Goal: Communication & Community: Answer question/provide support

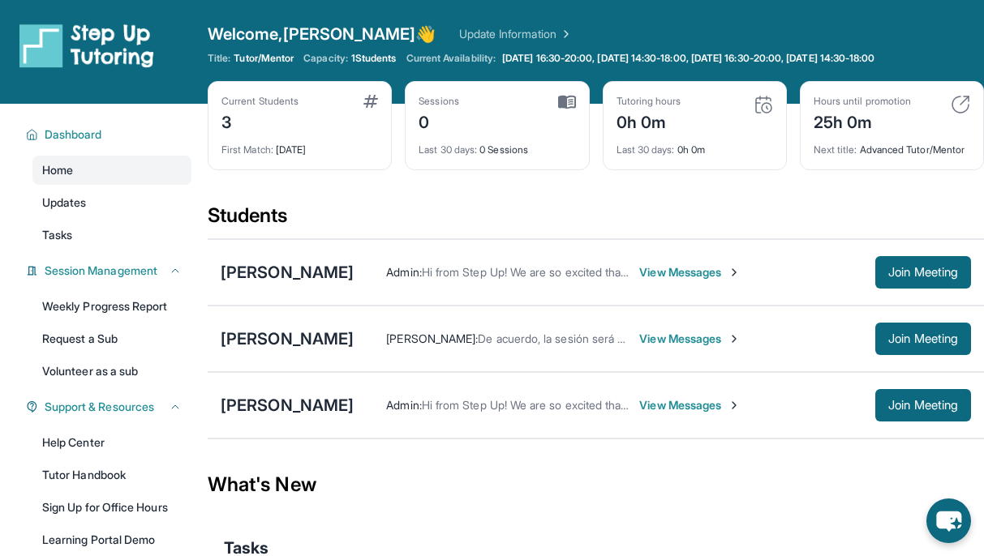
click at [653, 280] on span "View Messages" at bounding box center [689, 272] width 101 height 16
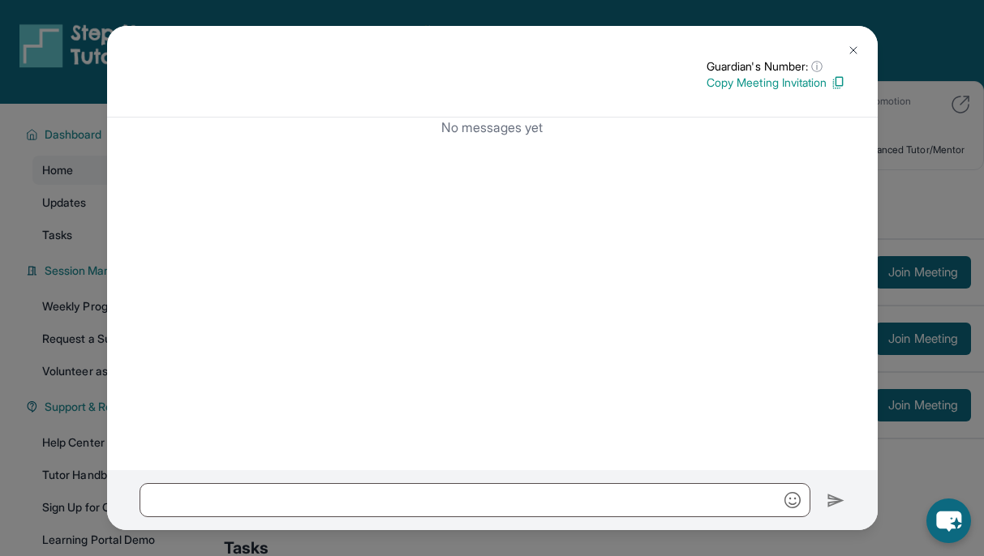
click at [864, 41] on button at bounding box center [853, 50] width 32 height 32
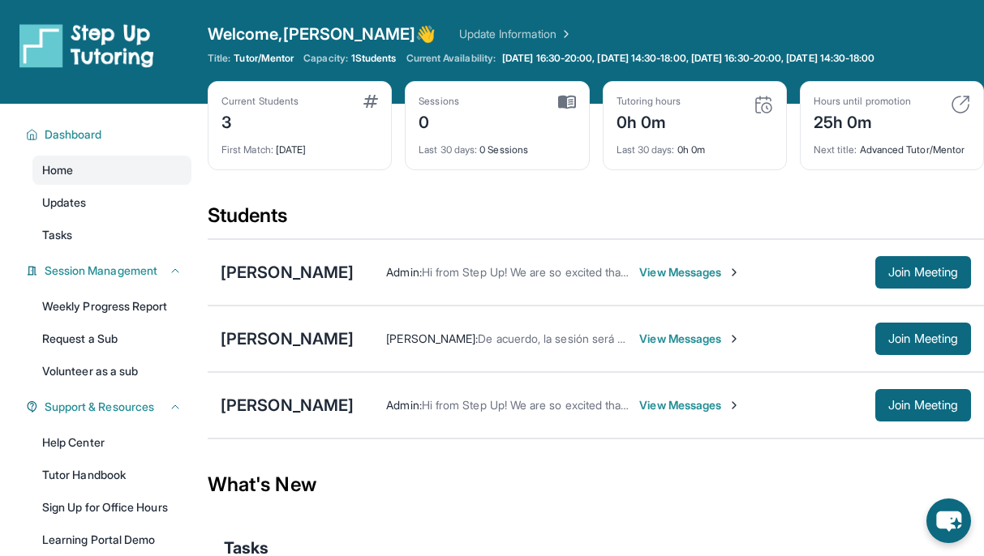
click at [671, 347] on span "View Messages" at bounding box center [689, 339] width 101 height 16
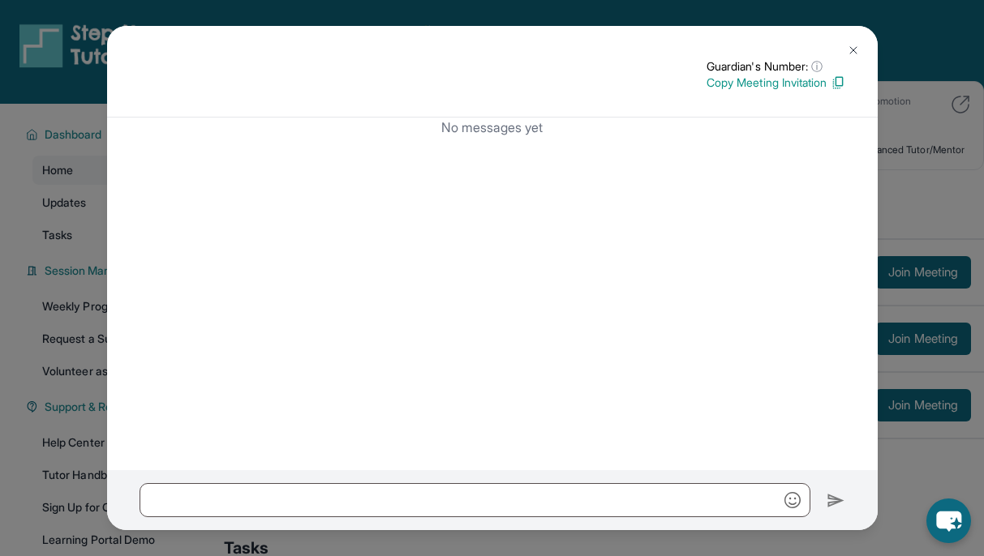
click at [759, 87] on p "Copy Meeting Invitation" at bounding box center [775, 83] width 139 height 16
click at [855, 44] on img at bounding box center [853, 50] width 13 height 13
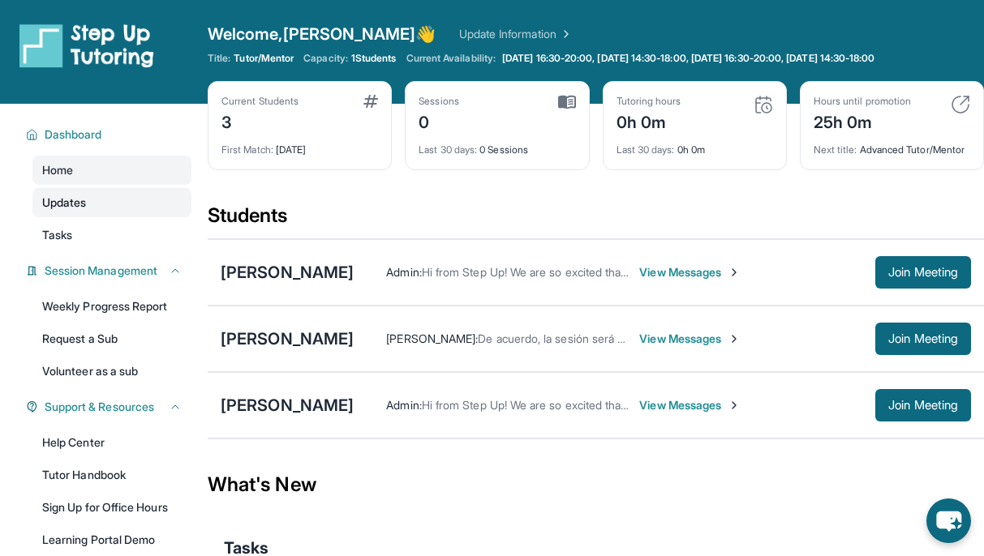
click at [110, 193] on link "Updates" at bounding box center [111, 202] width 159 height 29
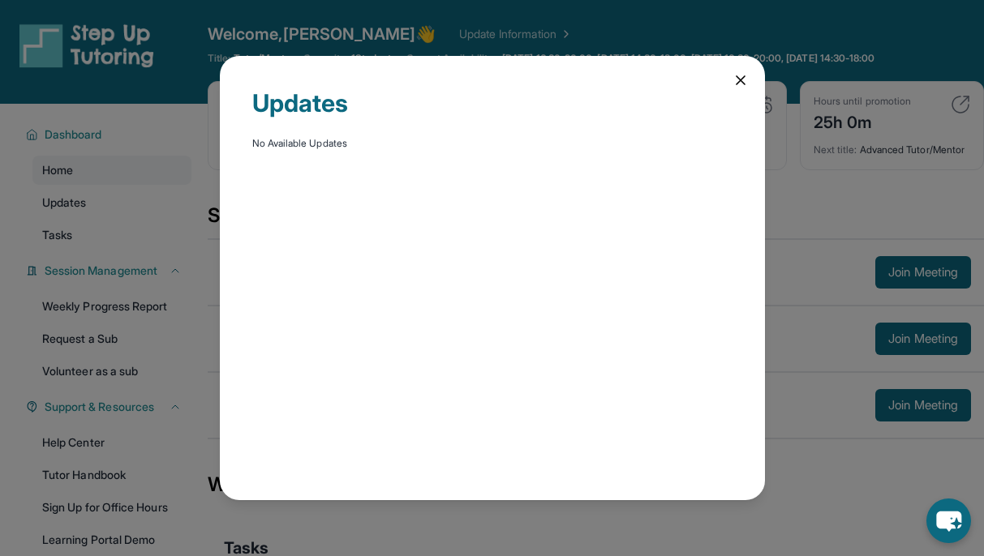
click at [732, 84] on icon at bounding box center [740, 80] width 16 height 16
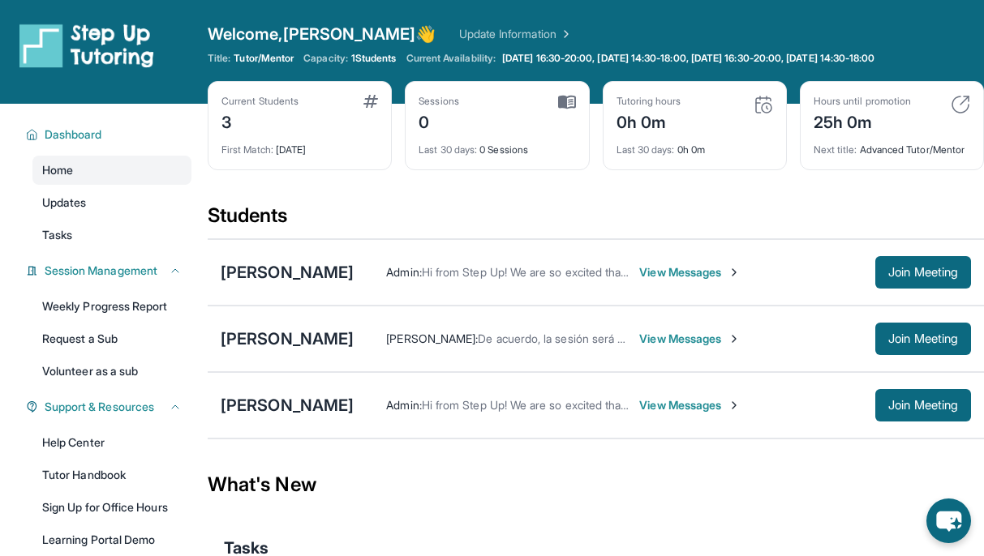
click at [470, 32] on link "Update Information" at bounding box center [516, 34] width 114 height 16
click at [279, 280] on div "[PERSON_NAME]" at bounding box center [287, 272] width 133 height 23
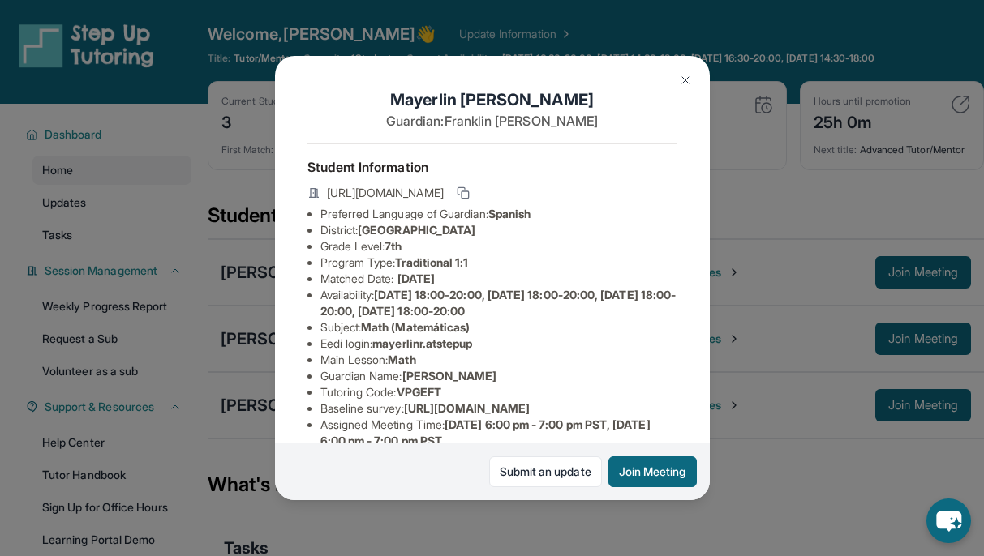
click at [683, 83] on img at bounding box center [685, 80] width 13 height 13
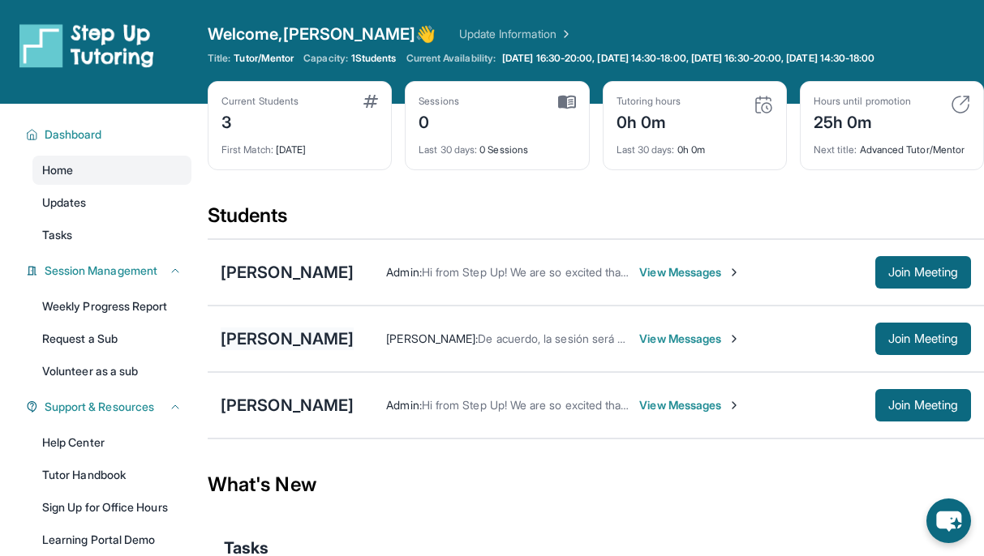
click at [291, 343] on div "[PERSON_NAME]" at bounding box center [287, 339] width 133 height 23
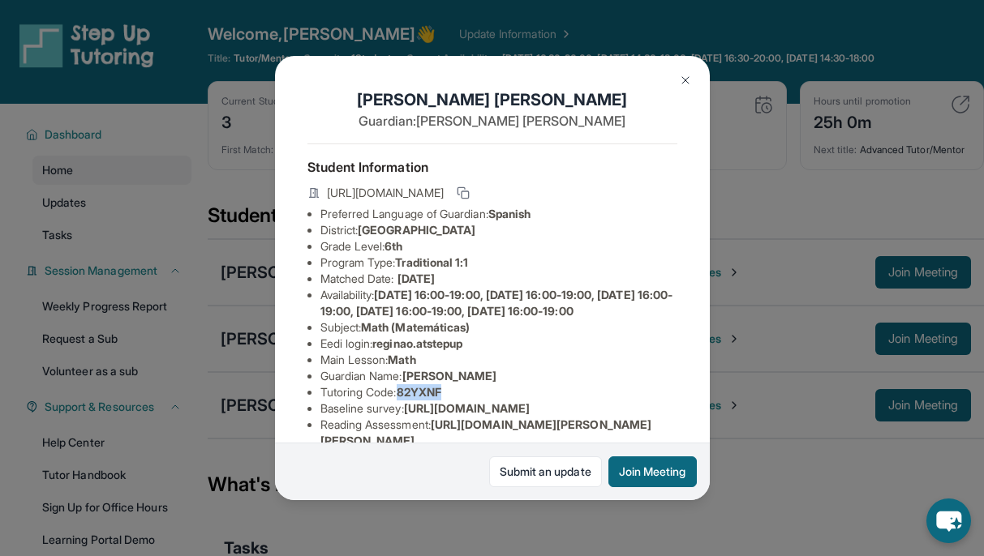
drag, startPoint x: 457, startPoint y: 401, endPoint x: 405, endPoint y: 408, distance: 53.2
click at [405, 401] on li "Tutoring Code : 82YXNF" at bounding box center [498, 392] width 357 height 16
copy span "82YXNF"
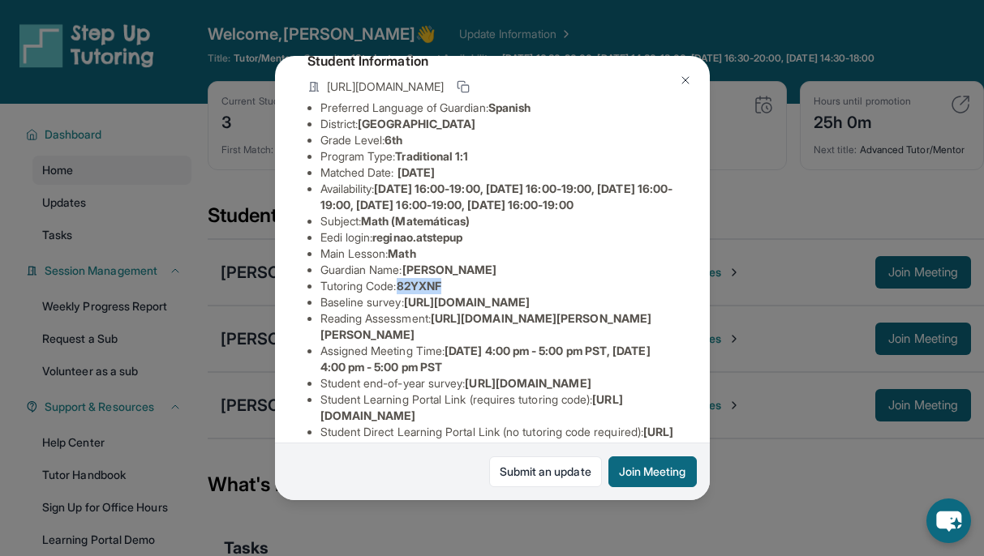
scroll to position [107, 0]
click at [687, 74] on img at bounding box center [685, 80] width 13 height 13
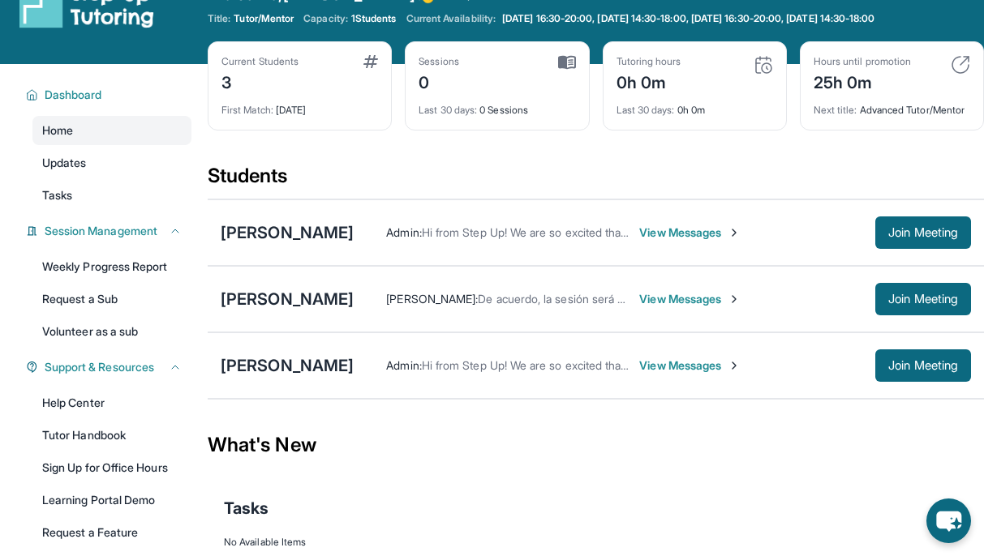
scroll to position [32, 0]
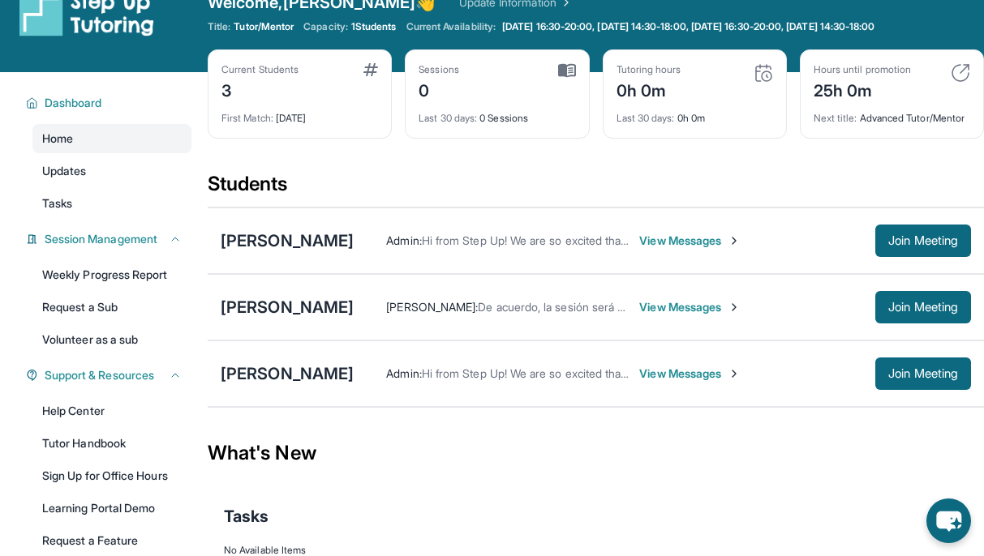
click at [662, 315] on span "View Messages" at bounding box center [689, 307] width 101 height 16
click at [671, 315] on span "View Messages" at bounding box center [689, 307] width 101 height 16
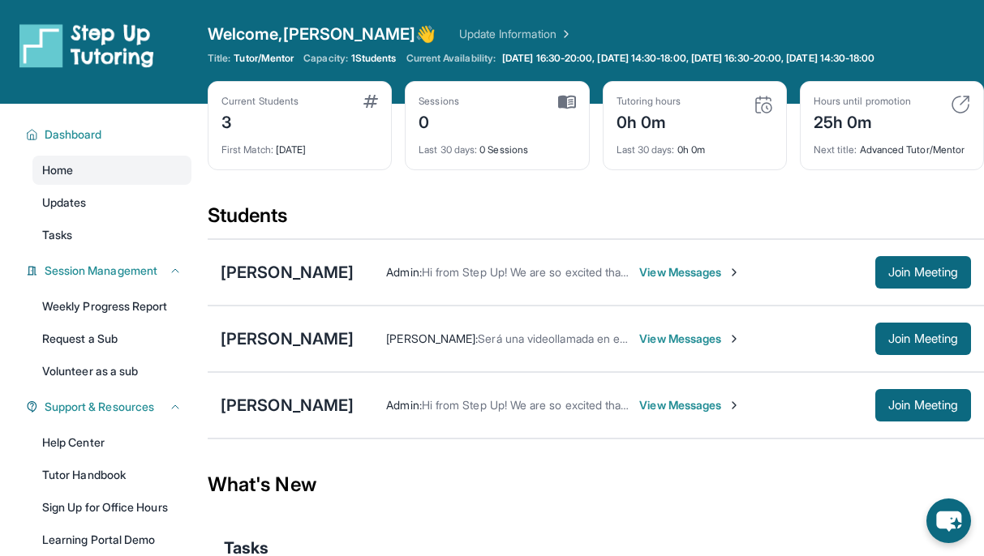
click at [661, 347] on span "View Messages" at bounding box center [689, 339] width 101 height 16
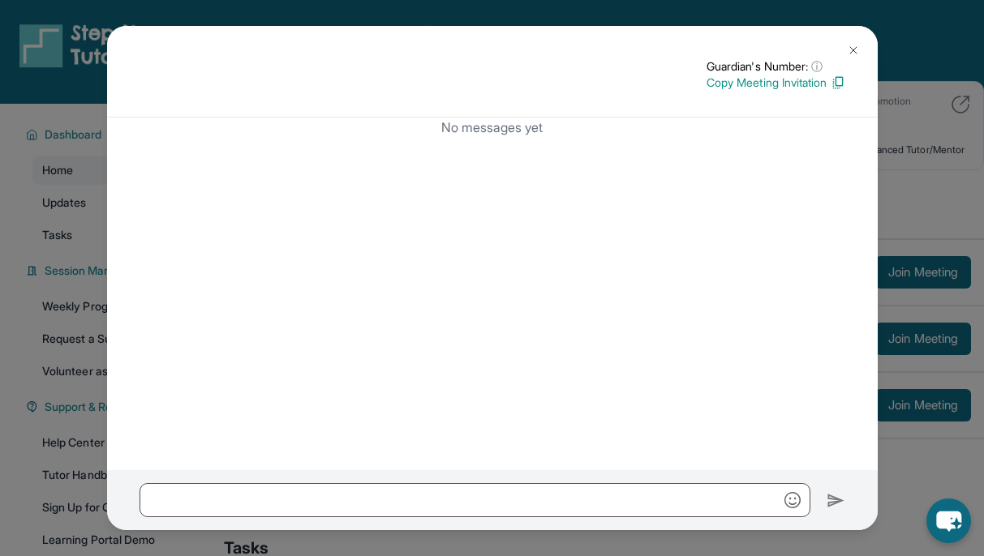
click at [838, 87] on img at bounding box center [837, 82] width 15 height 15
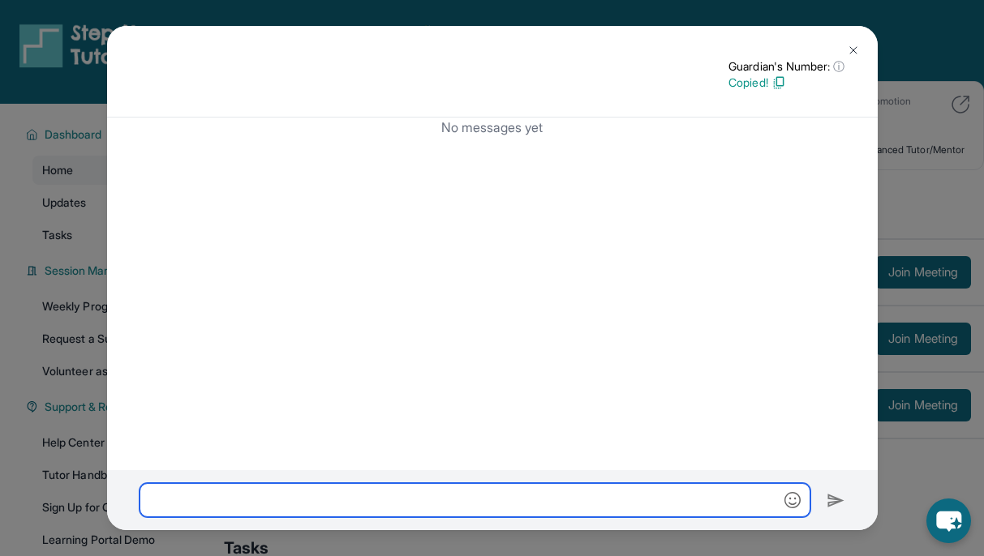
click at [325, 500] on input "text" at bounding box center [474, 500] width 671 height 34
paste input "**********"
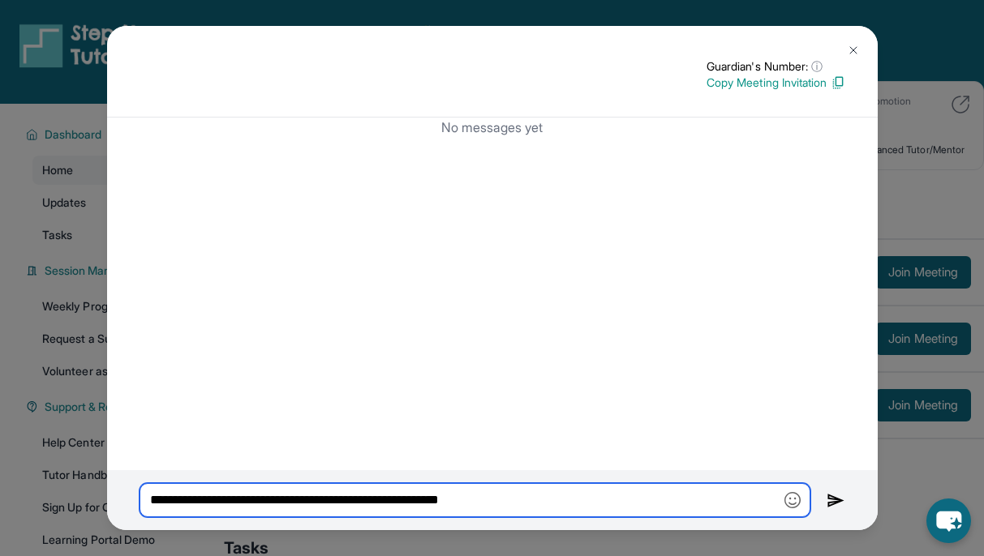
type input "**********"
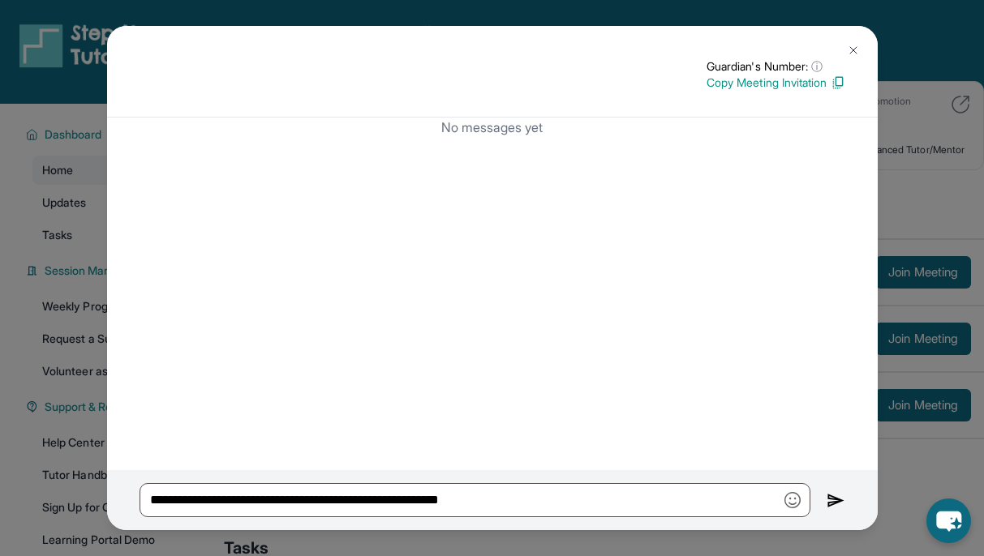
click at [563, 275] on div "No messages yet" at bounding box center [492, 295] width 770 height 354
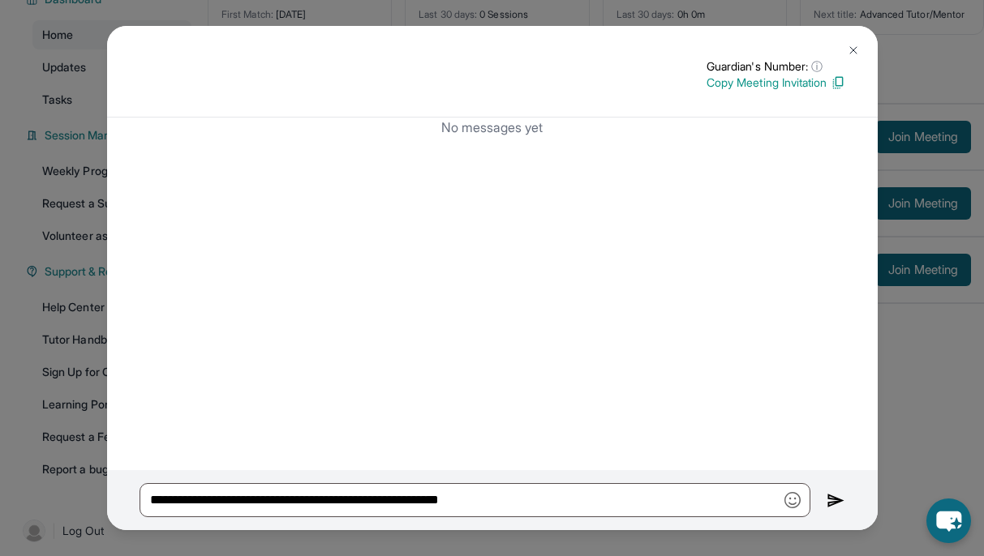
scroll to position [144, 0]
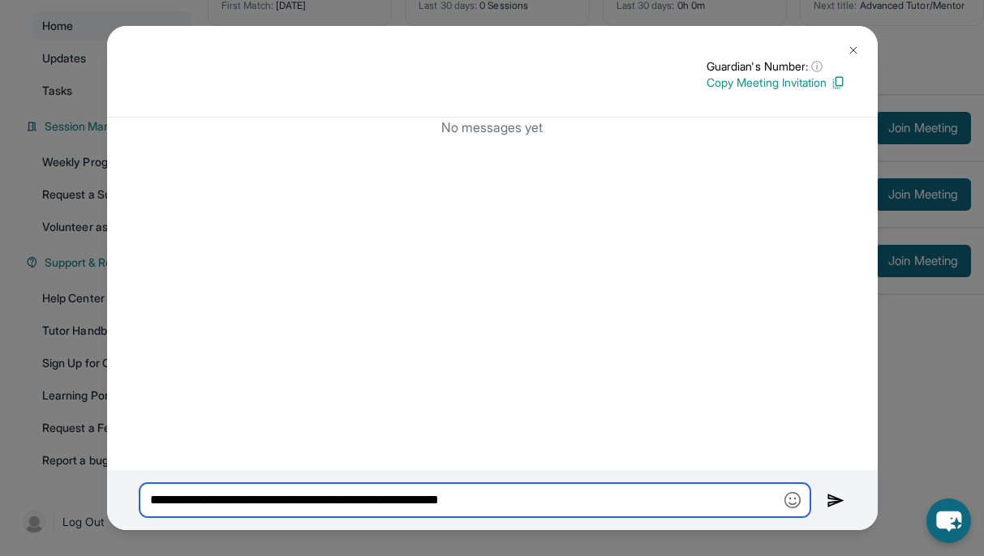
click at [535, 504] on input "**********" at bounding box center [474, 500] width 671 height 34
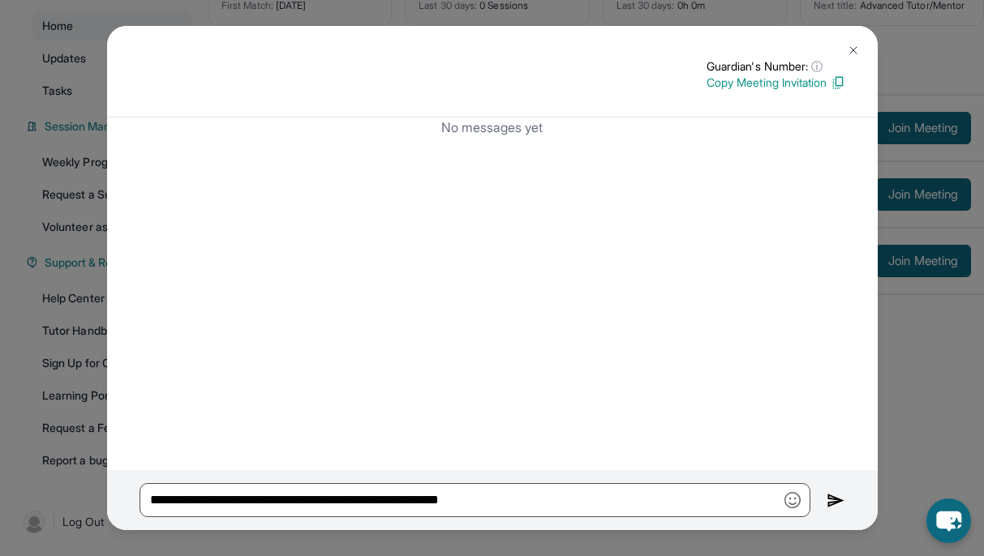
click at [832, 502] on img at bounding box center [835, 500] width 19 height 19
click at [854, 49] on img at bounding box center [853, 50] width 13 height 13
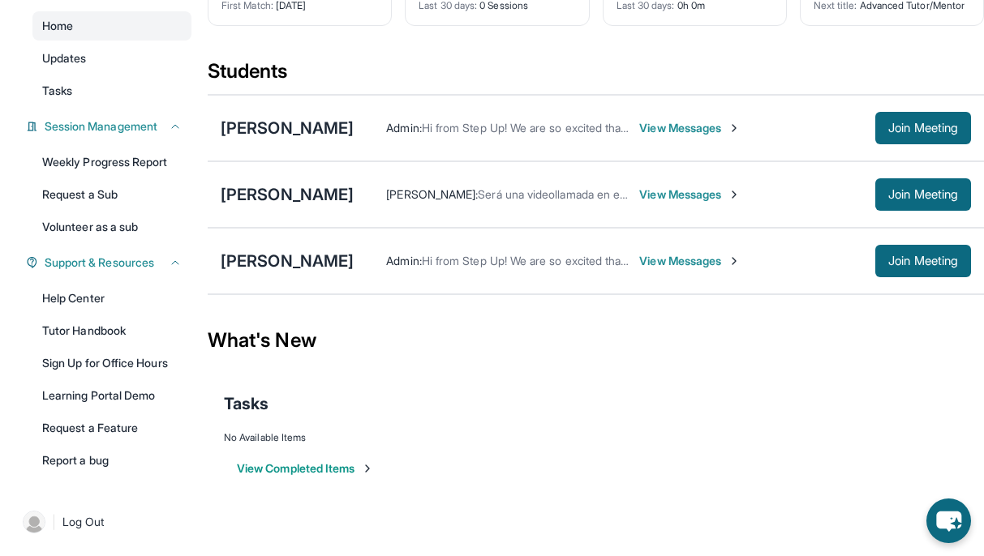
click at [639, 203] on span "View Messages" at bounding box center [689, 195] width 101 height 16
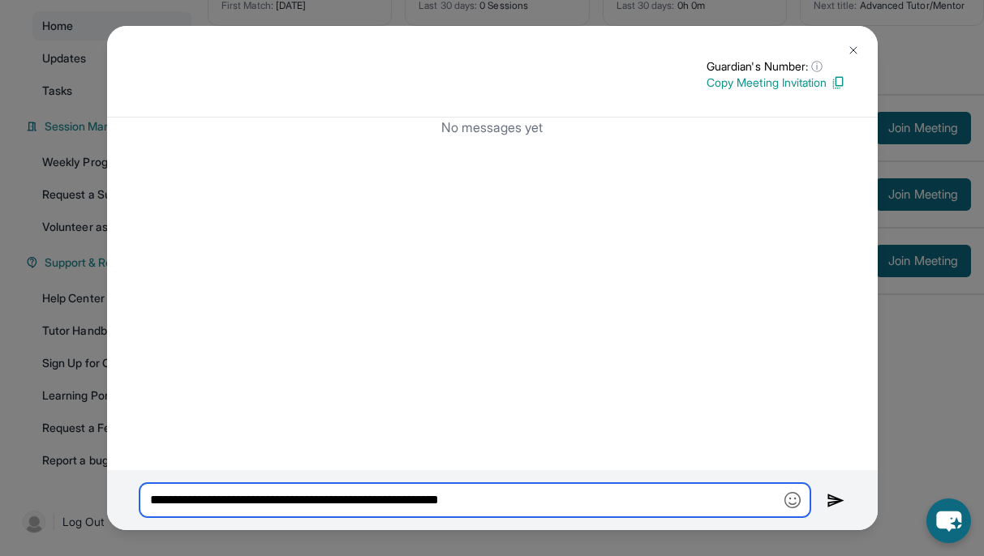
click at [533, 498] on input "**********" at bounding box center [474, 500] width 671 height 34
drag, startPoint x: 533, startPoint y: 498, endPoint x: 155, endPoint y: 476, distance: 378.5
click at [155, 476] on div "**********" at bounding box center [492, 500] width 770 height 60
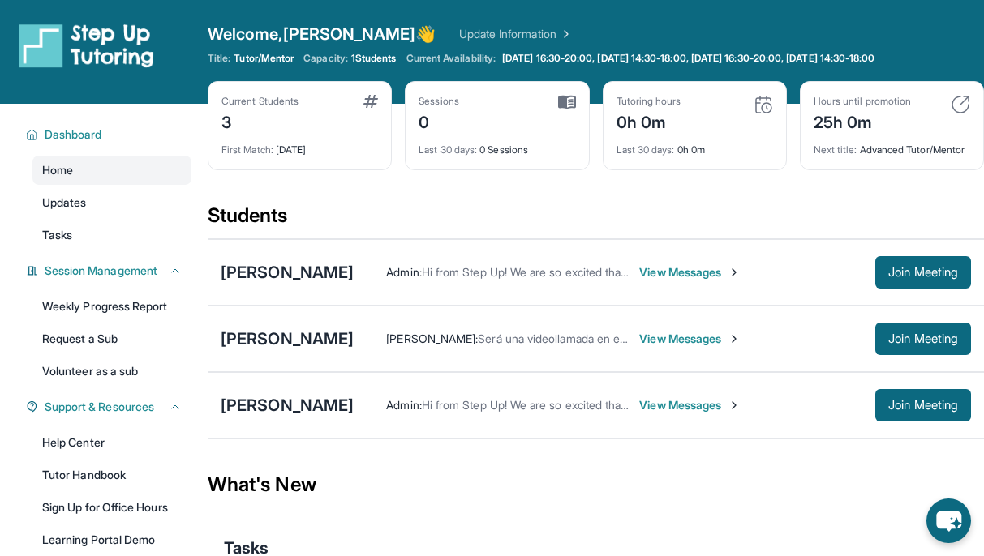
click at [639, 347] on span "View Messages" at bounding box center [689, 339] width 101 height 16
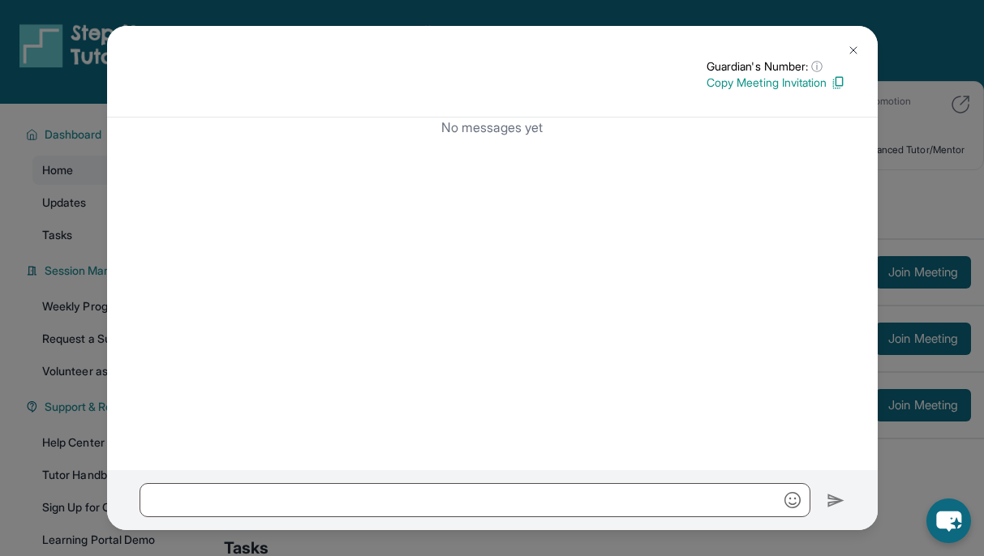
click at [829, 83] on p "Copy Meeting Invitation" at bounding box center [775, 83] width 139 height 16
click at [853, 51] on img at bounding box center [853, 50] width 13 height 13
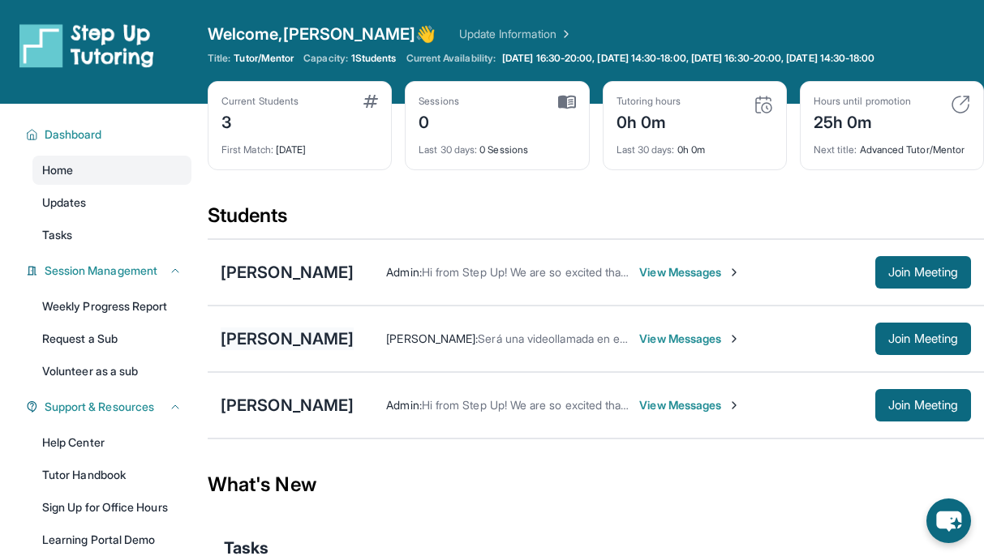
click at [259, 350] on div "[PERSON_NAME]" at bounding box center [287, 339] width 133 height 23
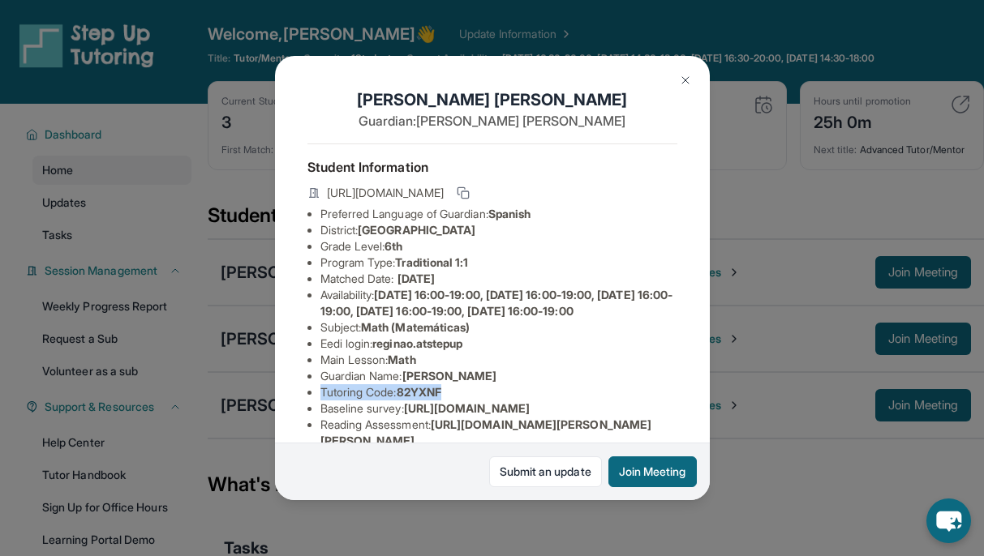
drag, startPoint x: 453, startPoint y: 409, endPoint x: 321, endPoint y: 411, distance: 132.2
click at [321, 401] on li "Tutoring Code : 82YXNF" at bounding box center [498, 392] width 357 height 16
copy li "Tutoring Code : 82YXNF"
click at [688, 74] on img at bounding box center [685, 80] width 13 height 13
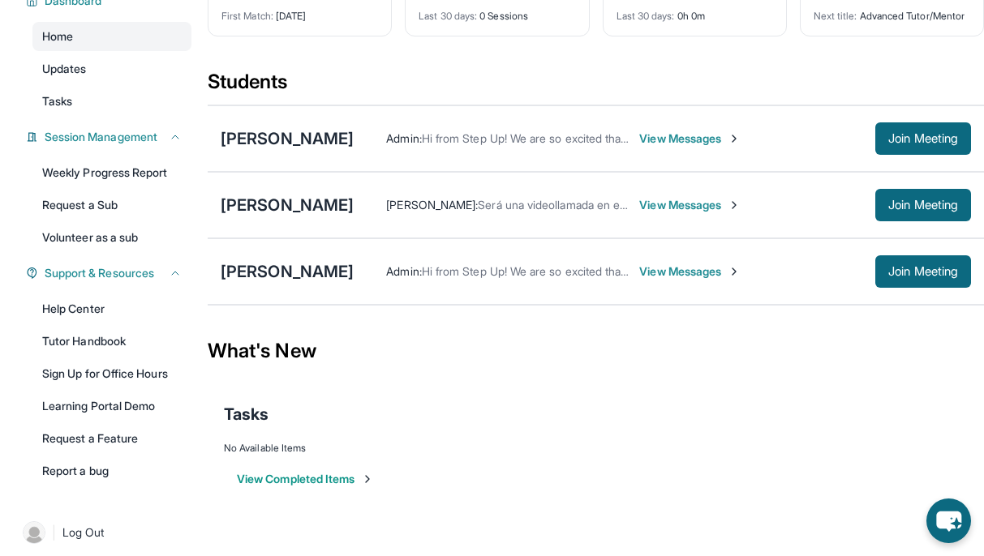
scroll to position [135, 0]
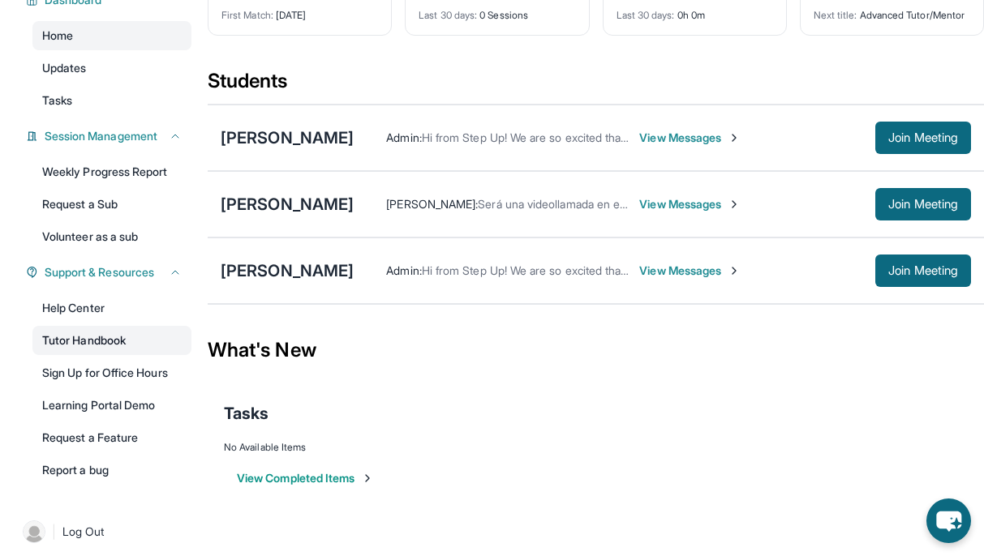
click at [92, 337] on link "Tutor Handbook" at bounding box center [111, 340] width 159 height 29
click at [317, 279] on div "[PERSON_NAME]" at bounding box center [287, 270] width 133 height 23
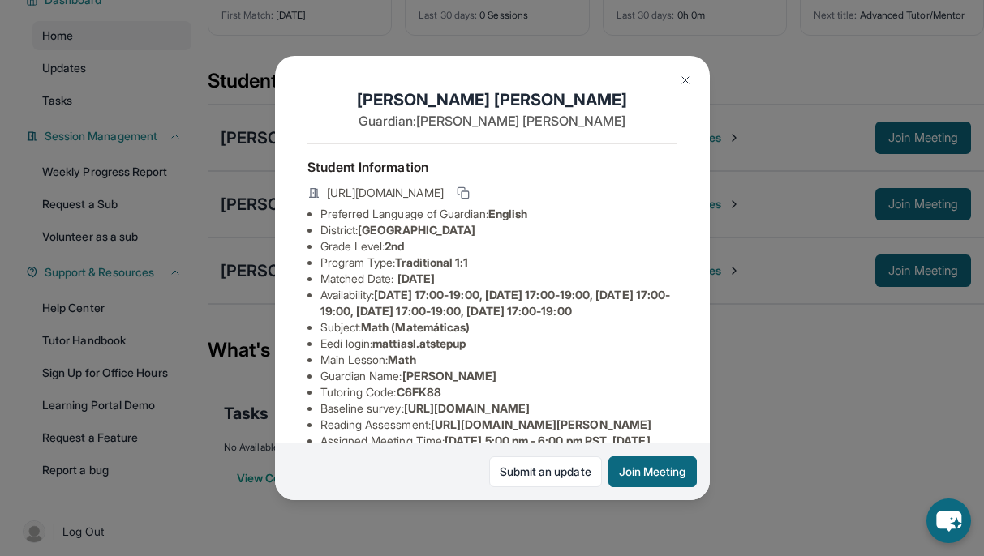
click at [686, 85] on img at bounding box center [685, 80] width 13 height 13
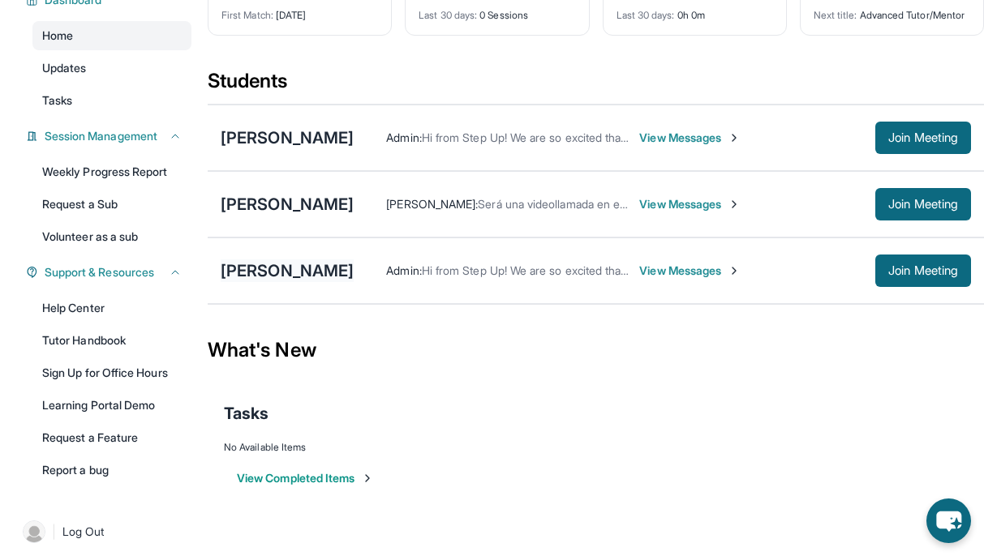
click at [315, 277] on div "[PERSON_NAME]" at bounding box center [287, 270] width 133 height 23
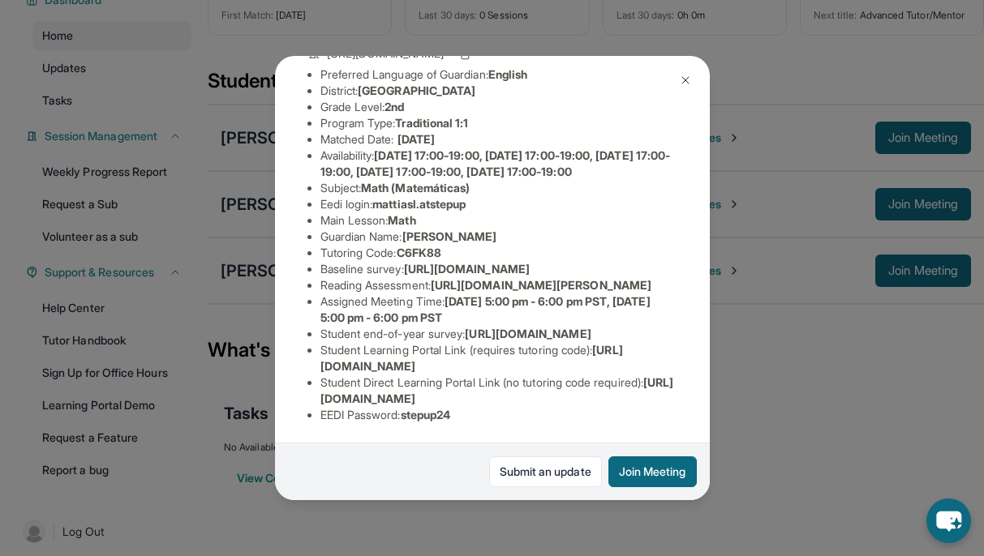
scroll to position [161, 0]
click at [698, 79] on button at bounding box center [685, 80] width 32 height 32
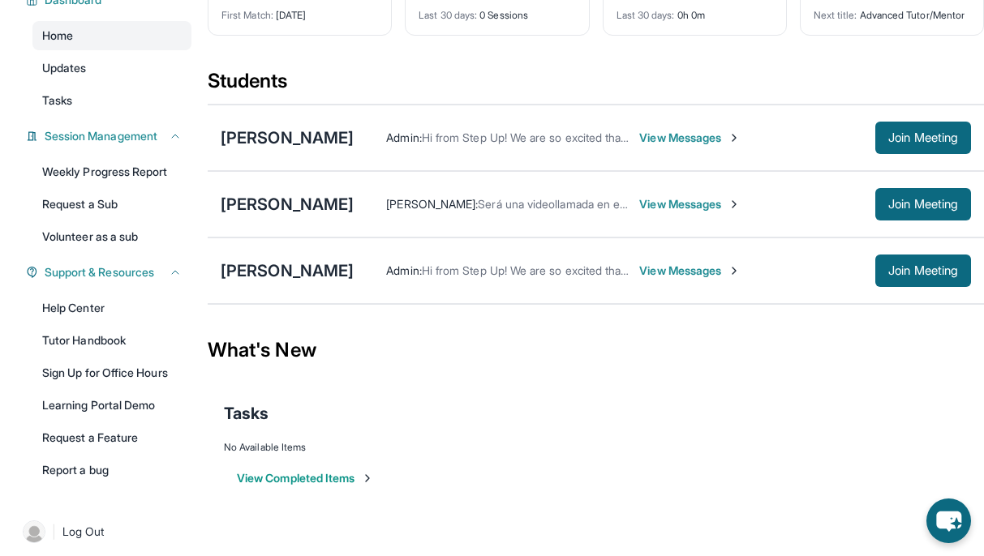
click at [663, 212] on span "View Messages" at bounding box center [689, 204] width 101 height 16
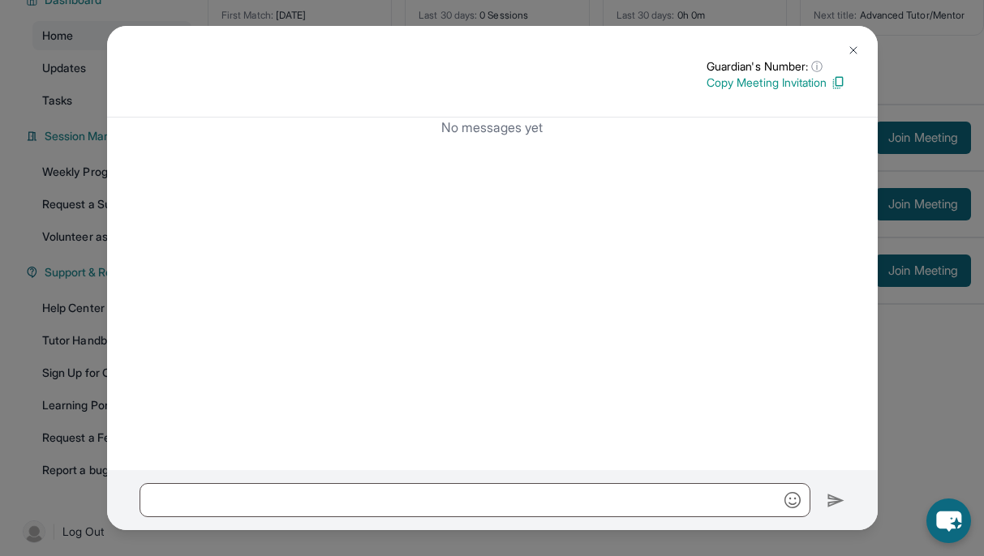
click at [859, 48] on img at bounding box center [853, 50] width 13 height 13
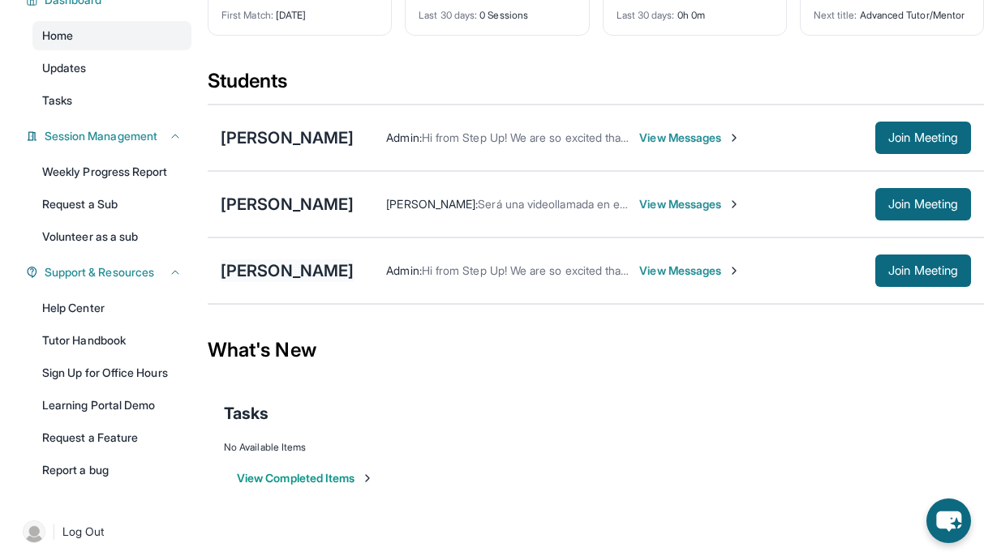
click at [307, 282] on div "[PERSON_NAME]" at bounding box center [287, 270] width 133 height 23
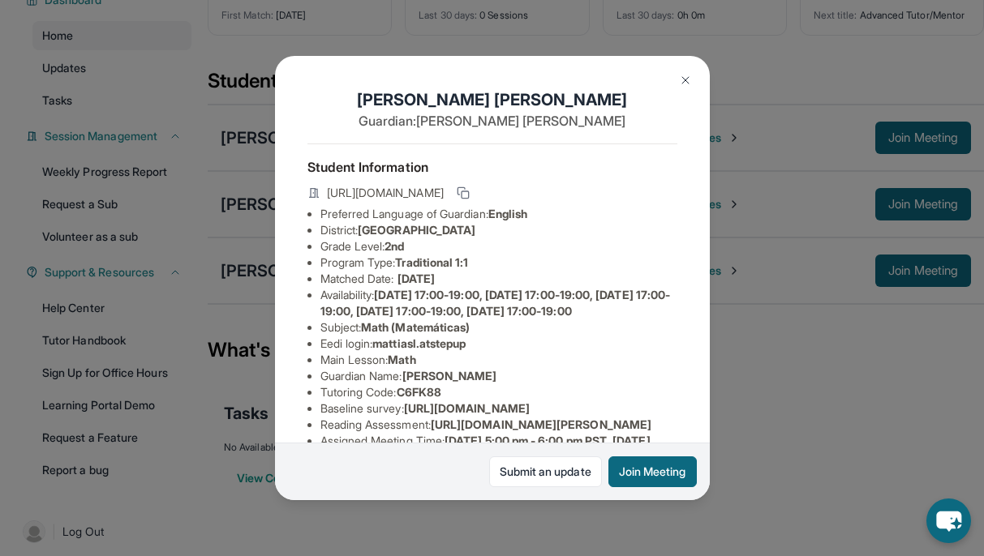
click at [684, 78] on img at bounding box center [685, 80] width 13 height 13
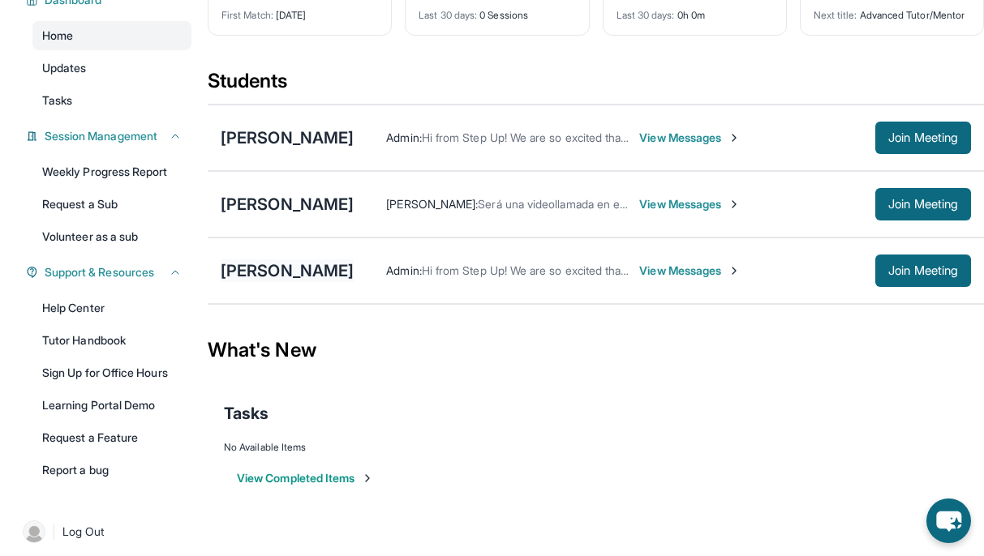
click at [307, 281] on div "[PERSON_NAME]" at bounding box center [287, 270] width 133 height 23
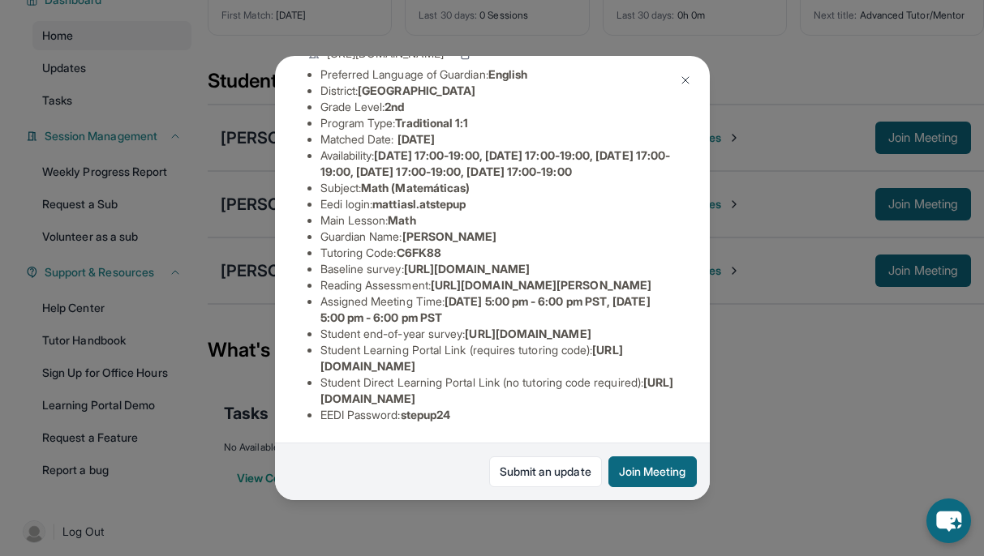
scroll to position [224, 0]
click at [688, 78] on img at bounding box center [685, 80] width 13 height 13
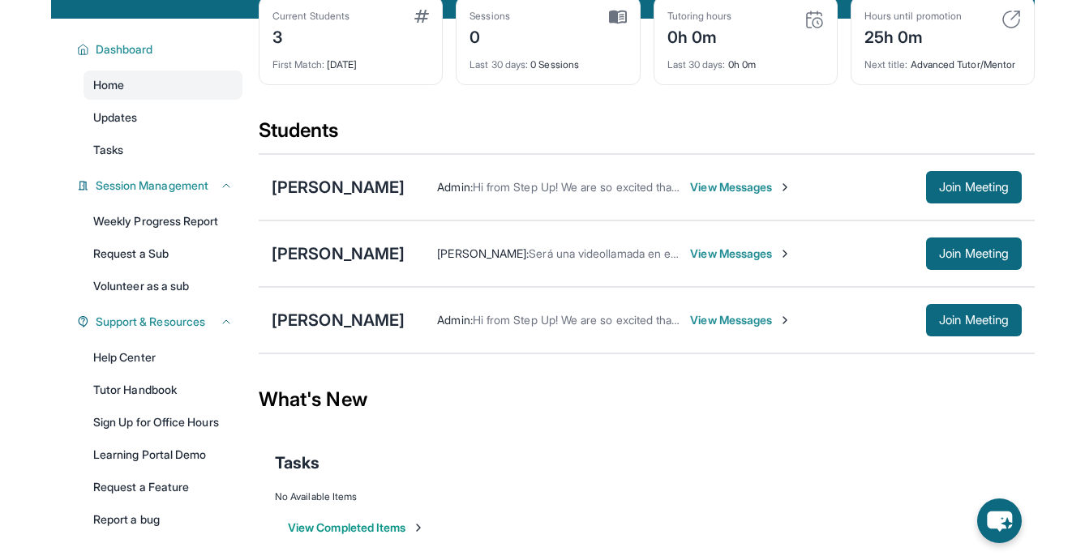
scroll to position [0, 0]
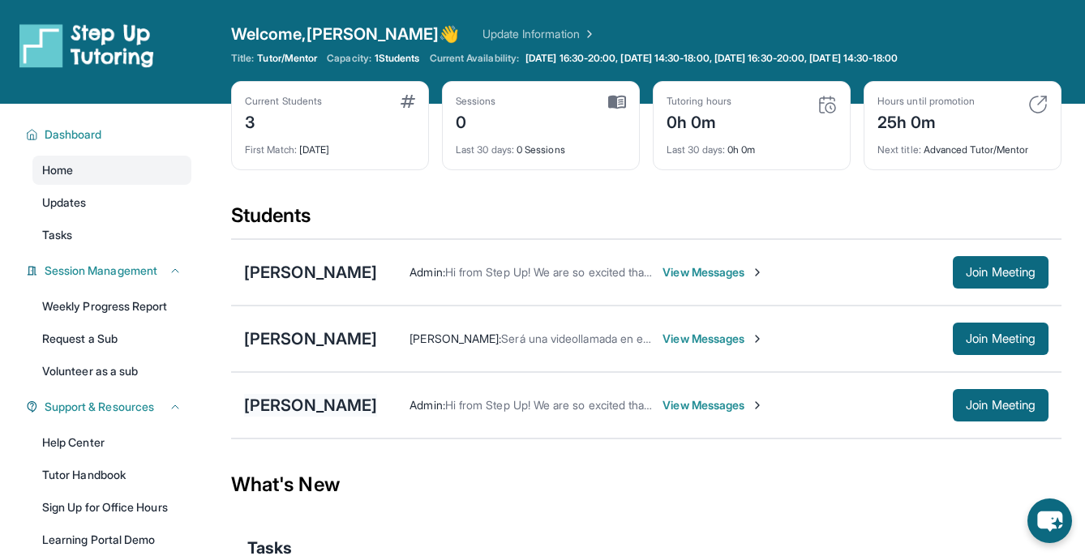
click at [335, 412] on div "[PERSON_NAME]" at bounding box center [310, 405] width 133 height 23
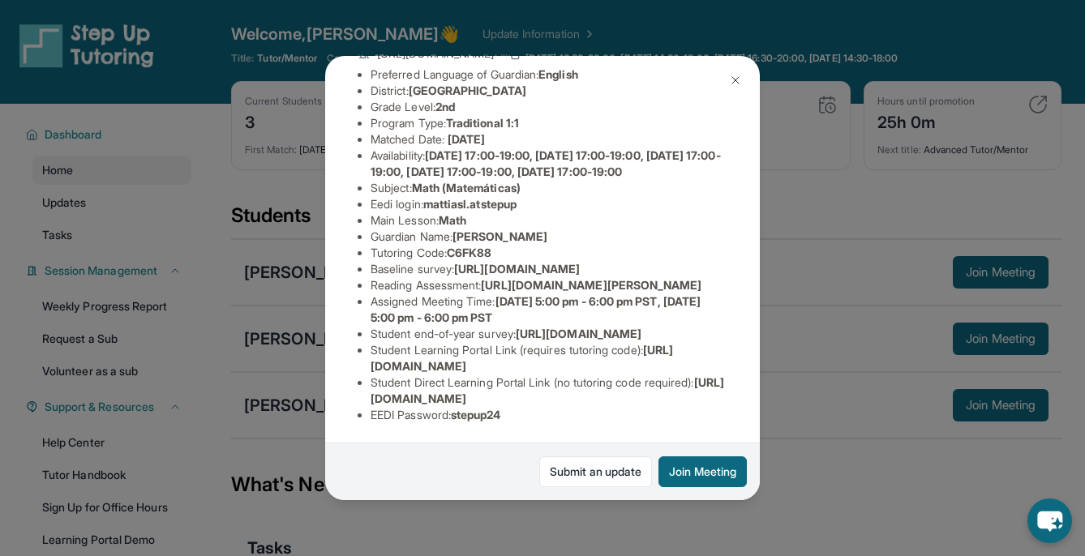
scroll to position [194, 0]
click at [757, 251] on div "Mattias Lozano Guardian: Maria Lozano Student Information https://student-porta…" at bounding box center [542, 278] width 435 height 445
click at [481, 292] on span "https://yvyn1kit.paperform.co?id=2025-s13141&name=Mattias%20Lozano&grade=2nd&wi…" at bounding box center [591, 285] width 221 height 14
drag, startPoint x: 350, startPoint y: 248, endPoint x: 775, endPoint y: 280, distance: 426.1
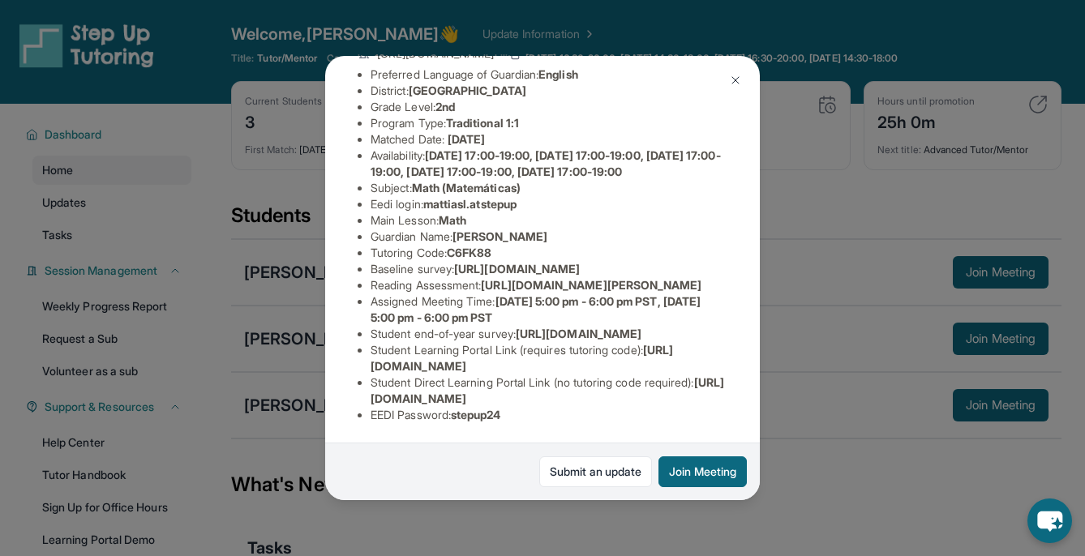
click at [775, 280] on div "Mattias Lozano Guardian: Maria Lozano Student Information https://student-porta…" at bounding box center [542, 278] width 1085 height 556
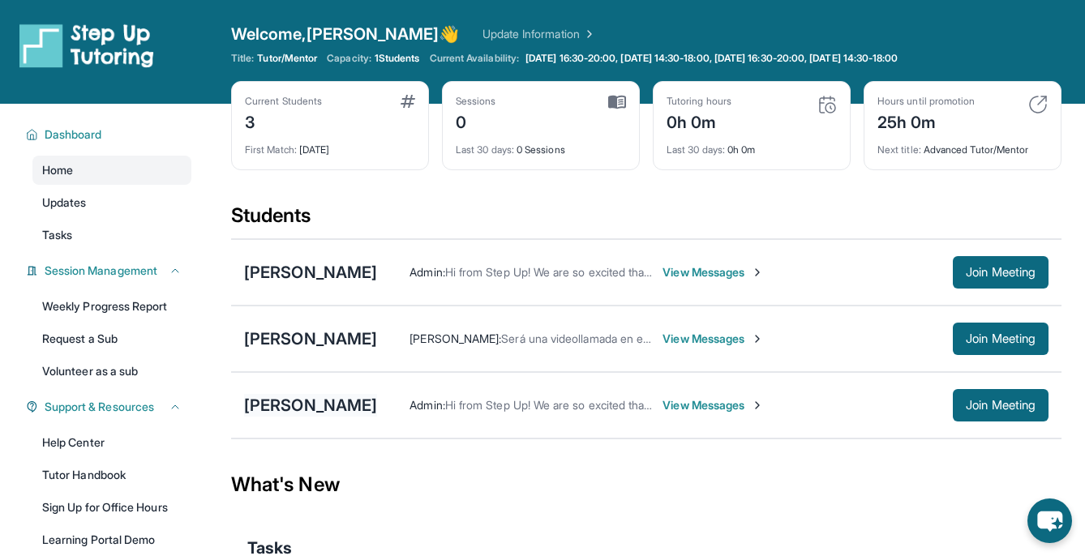
click at [322, 405] on div "[PERSON_NAME]" at bounding box center [310, 405] width 133 height 23
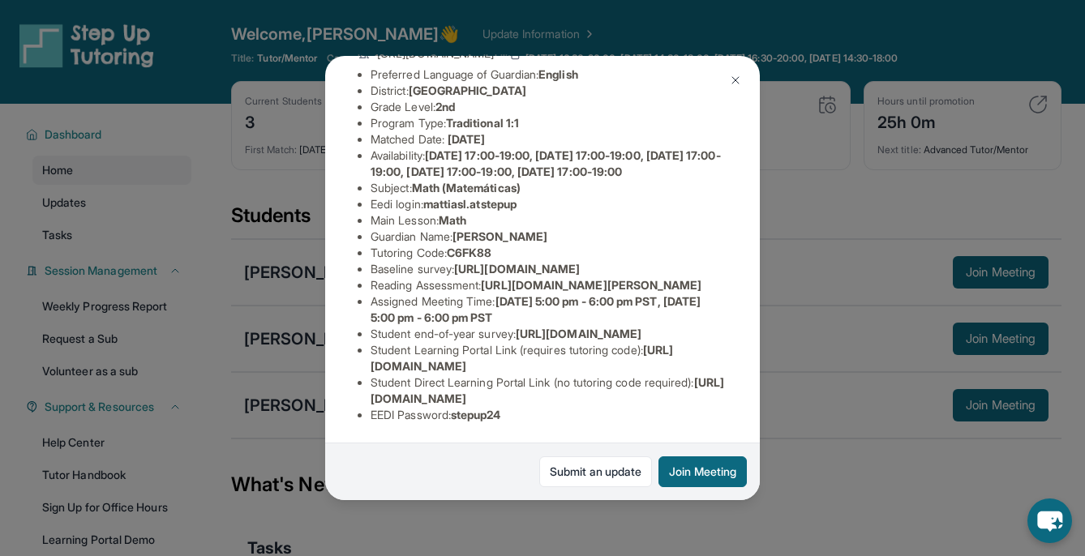
scroll to position [140, 0]
drag, startPoint x: 645, startPoint y: 338, endPoint x: 371, endPoint y: 301, distance: 276.6
click at [454, 276] on span "https://airtable.com/apprlfn8WjpjBUn2G/shrK0QR6AaNyG5psY?prefill_Type%20of%20Fo…" at bounding box center [517, 269] width 126 height 14
copy span "https://airtable.com/apprlfn8WjpjBUn2G/shrK0QR6AaNyG5psY?prefill_Type%20of%20Fo…"
click at [738, 78] on img at bounding box center [735, 80] width 13 height 13
